Goal: Find specific page/section: Find specific page/section

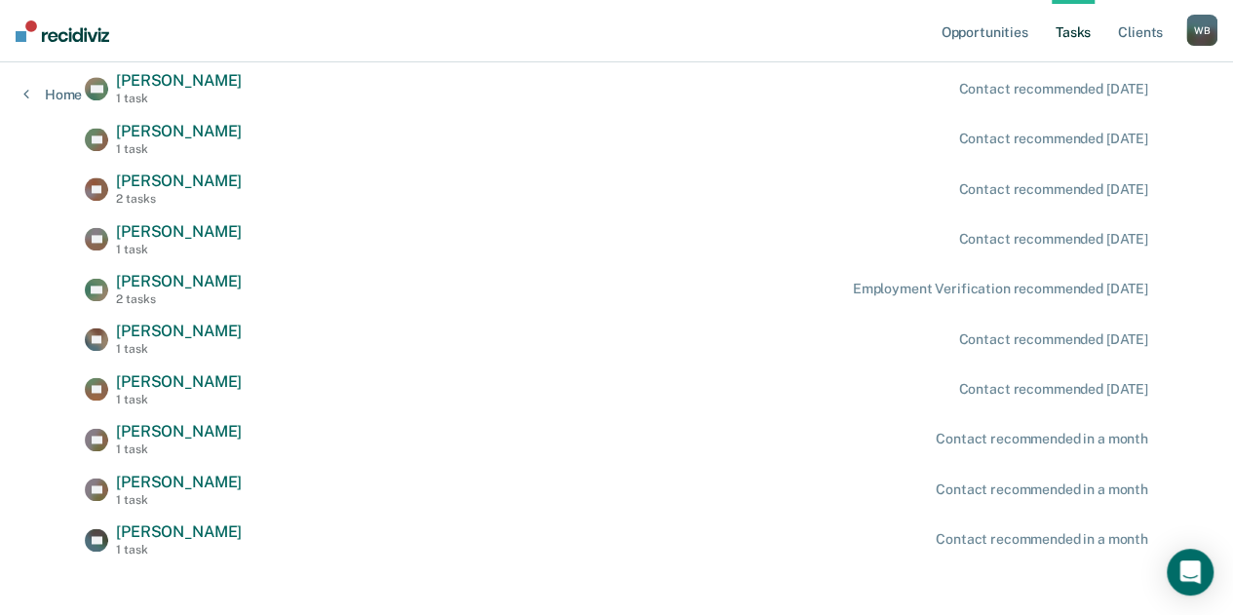
scroll to position [1206, 0]
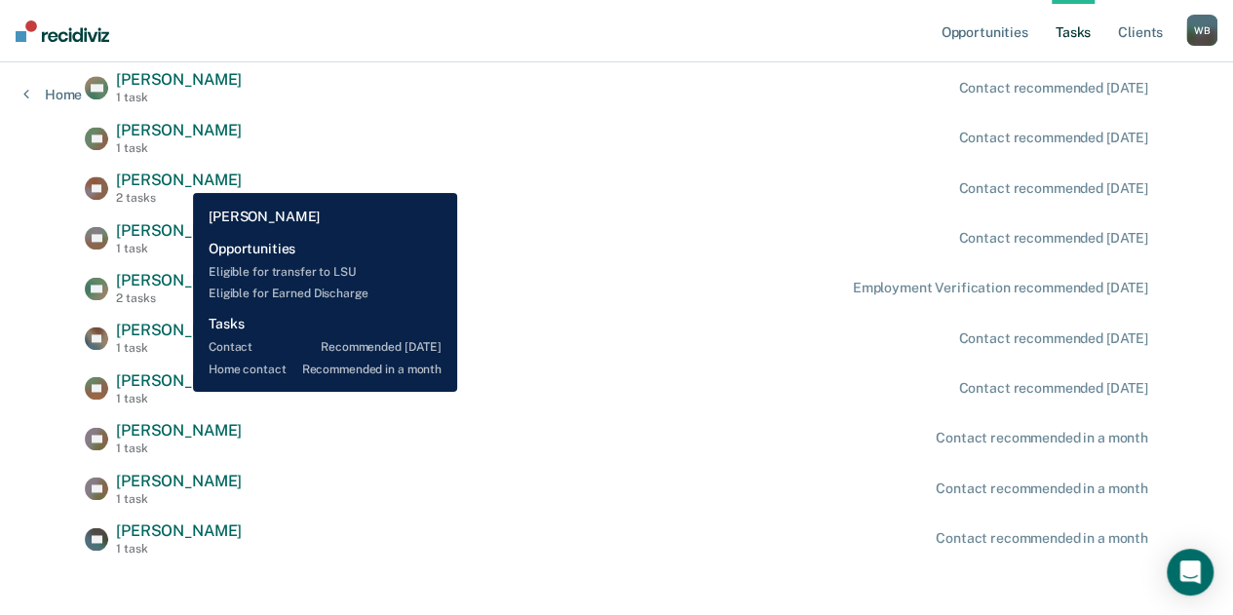
click at [178, 178] on span "[PERSON_NAME]" at bounding box center [179, 180] width 126 height 19
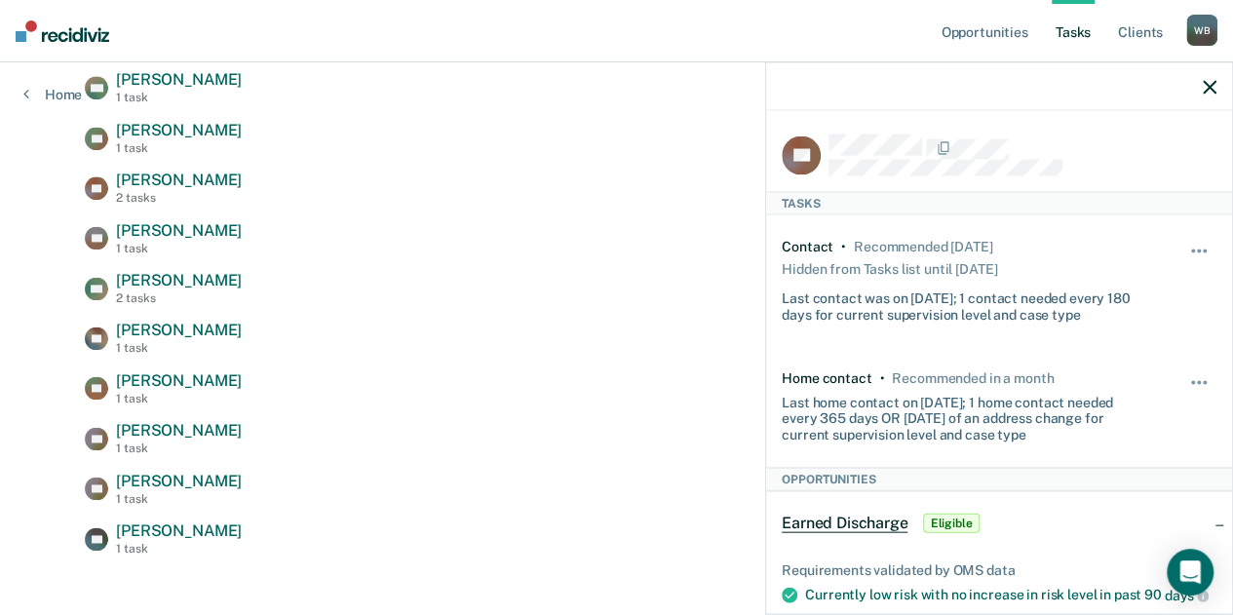
scroll to position [1224, 0]
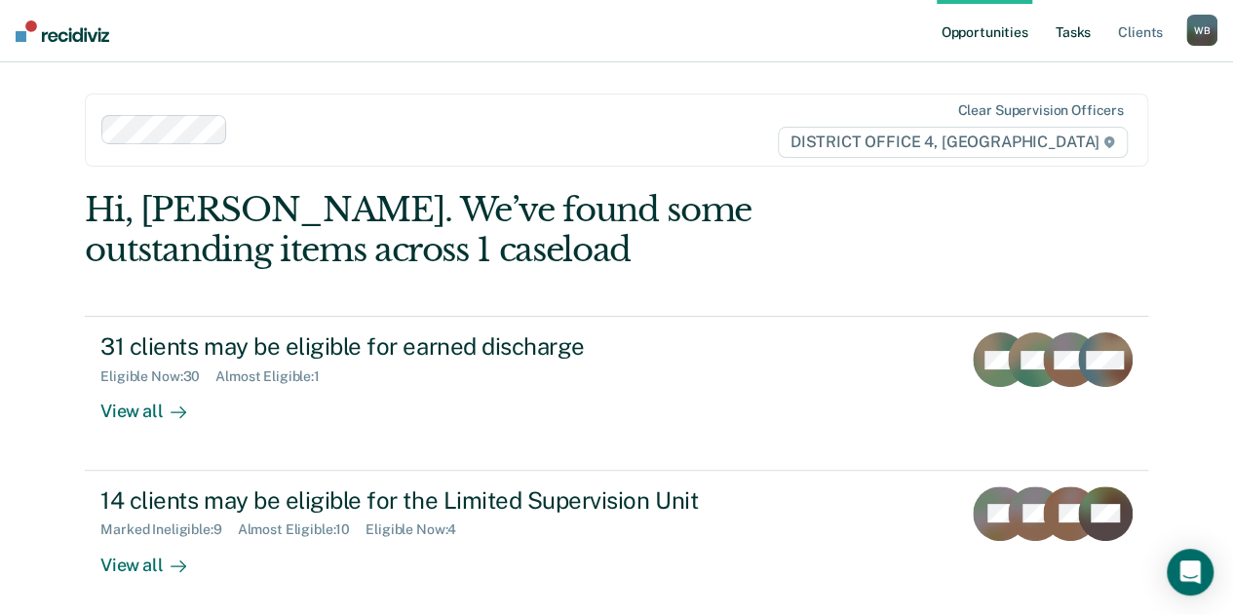
click at [1076, 34] on link "Tasks" at bounding box center [1073, 31] width 43 height 62
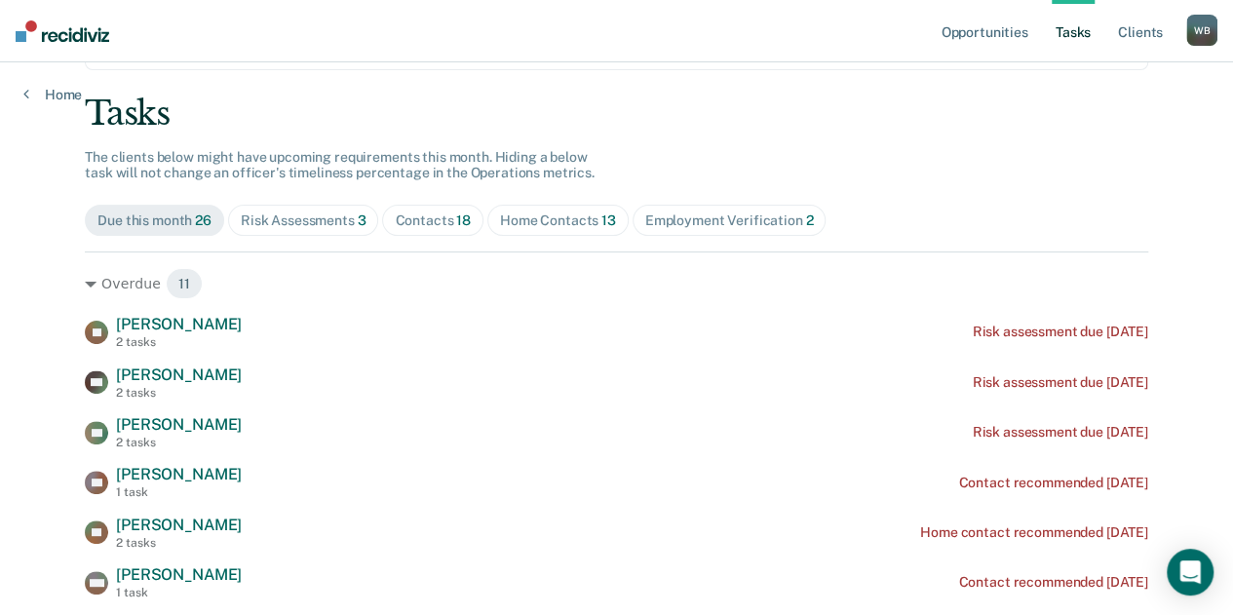
scroll to position [97, 0]
click at [1143, 26] on link "Client s" at bounding box center [1140, 31] width 53 height 62
